Goal: Register for event/course

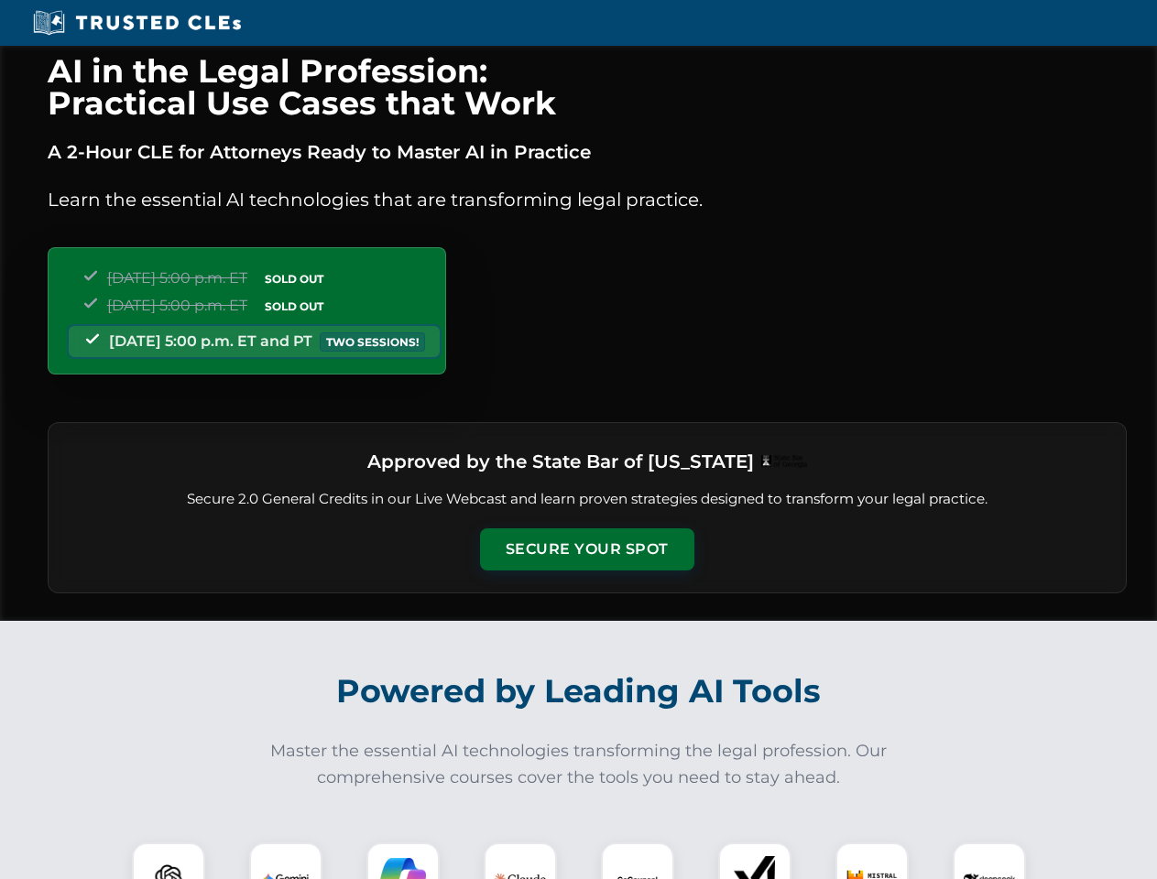
click at [586, 549] on button "Secure Your Spot" at bounding box center [587, 549] width 214 height 42
click at [169, 861] on img at bounding box center [168, 879] width 53 height 53
click at [286, 861] on img at bounding box center [286, 879] width 46 height 46
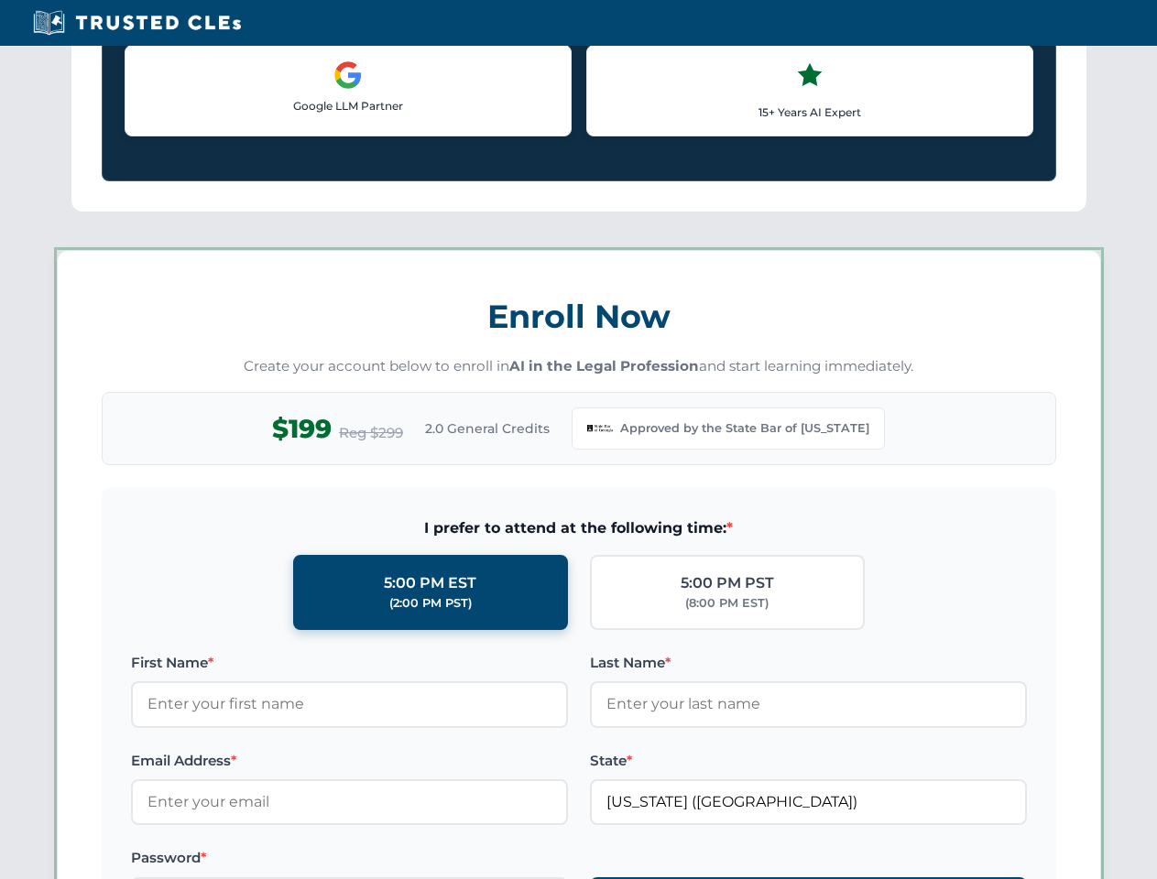
click at [520, 861] on label "Password *" at bounding box center [349, 858] width 437 height 22
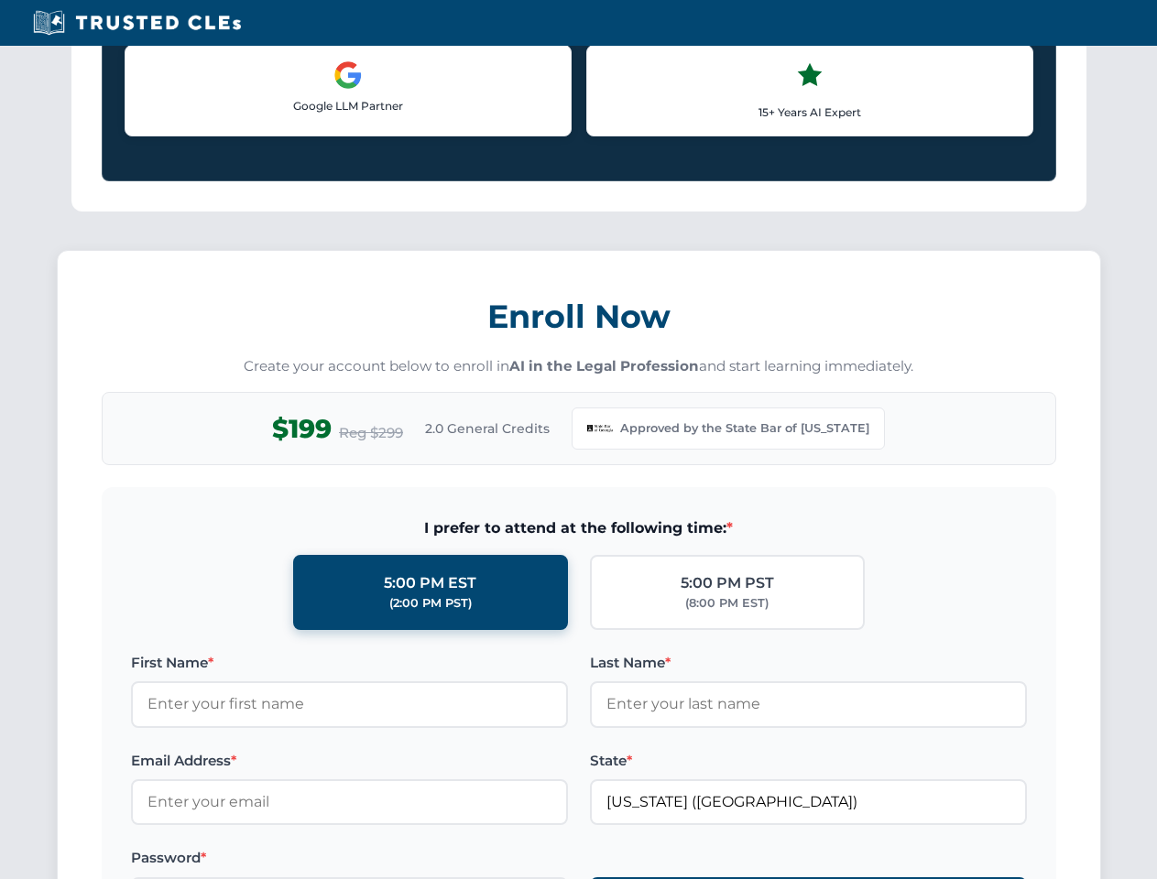
scroll to position [1785, 0]
